Goal: Task Accomplishment & Management: Use online tool/utility

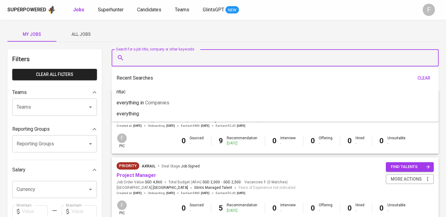
click at [134, 61] on input "Search for a job title, company or other keywords" at bounding box center [277, 58] width 300 height 12
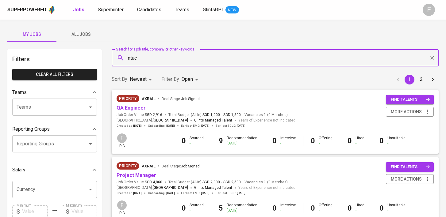
type input "ntuc"
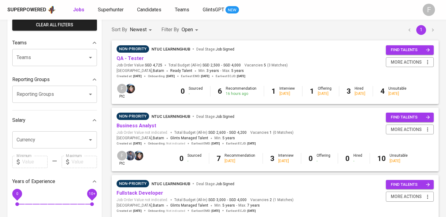
scroll to position [56, 0]
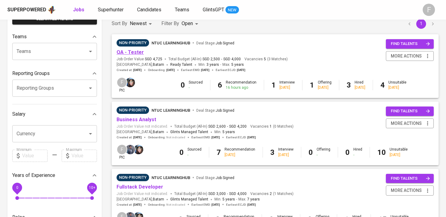
click at [131, 51] on link "QA - Tester" at bounding box center [129, 52] width 27 height 6
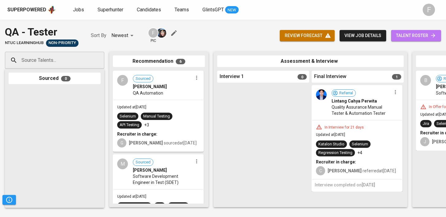
click at [415, 35] on span "talent roster" at bounding box center [416, 36] width 40 height 8
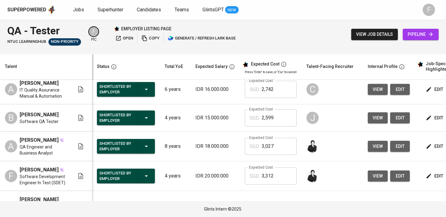
scroll to position [0, 79]
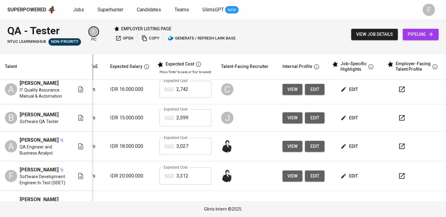
click at [398, 122] on icon "button" at bounding box center [401, 117] width 7 height 7
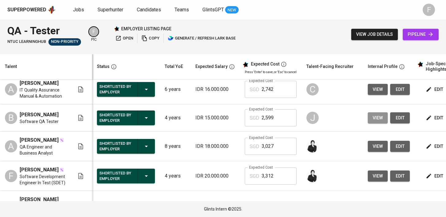
click at [376, 122] on span "view" at bounding box center [377, 118] width 10 height 8
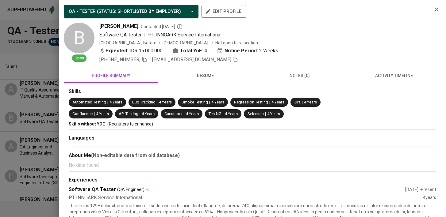
click at [232, 60] on icon "button" at bounding box center [235, 60] width 6 height 6
